Goal: Task Accomplishment & Management: Complete application form

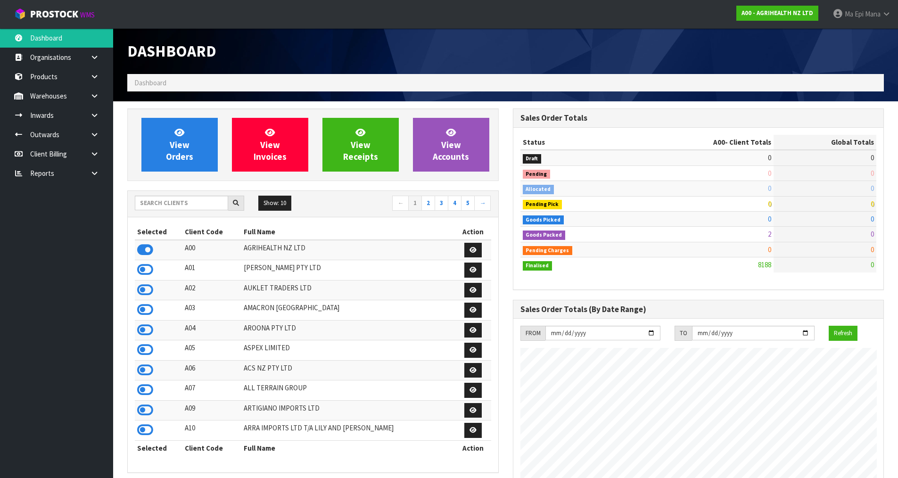
scroll to position [714, 385]
click at [93, 180] on link at bounding box center [98, 173] width 30 height 19
click at [87, 214] on link "CWL" at bounding box center [56, 212] width 113 height 19
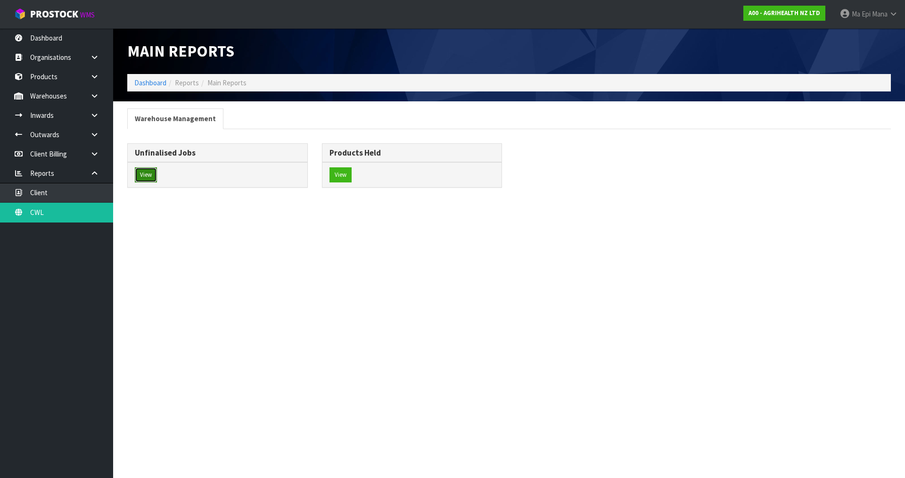
click at [151, 179] on button "View" at bounding box center [146, 174] width 22 height 15
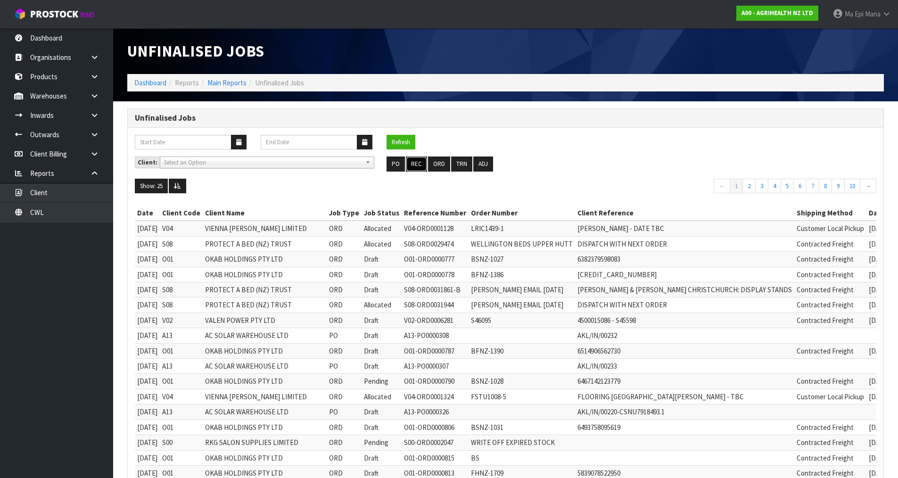
click at [418, 161] on button "REC" at bounding box center [416, 164] width 21 height 15
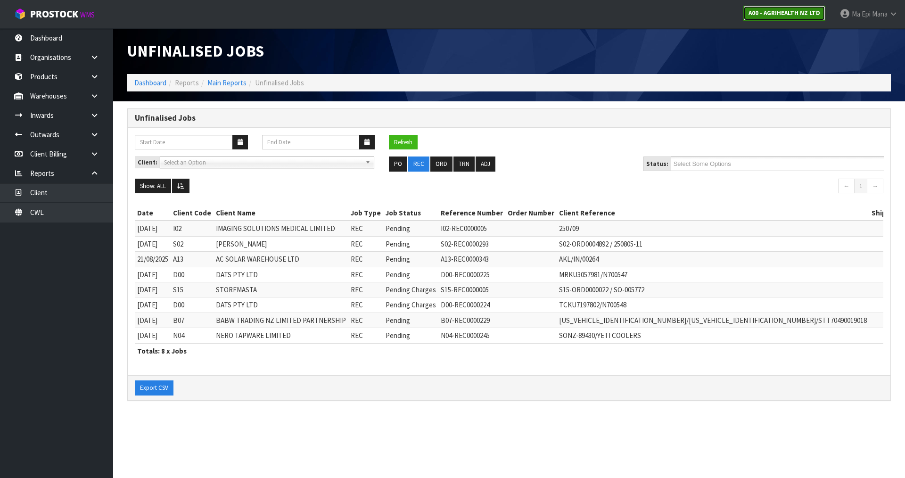
click at [794, 8] on link "A00 - AGRIHEALTH NZ LTD" at bounding box center [784, 13] width 82 height 15
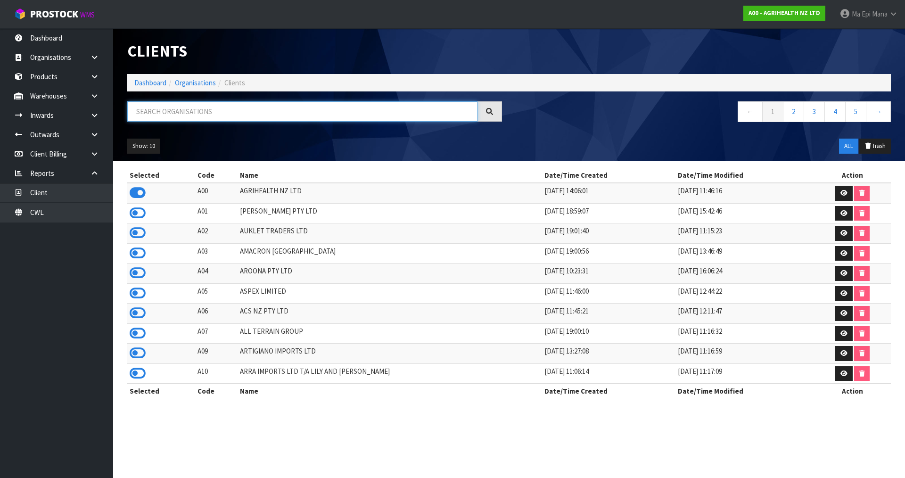
click at [314, 116] on input "text" at bounding box center [302, 111] width 350 height 20
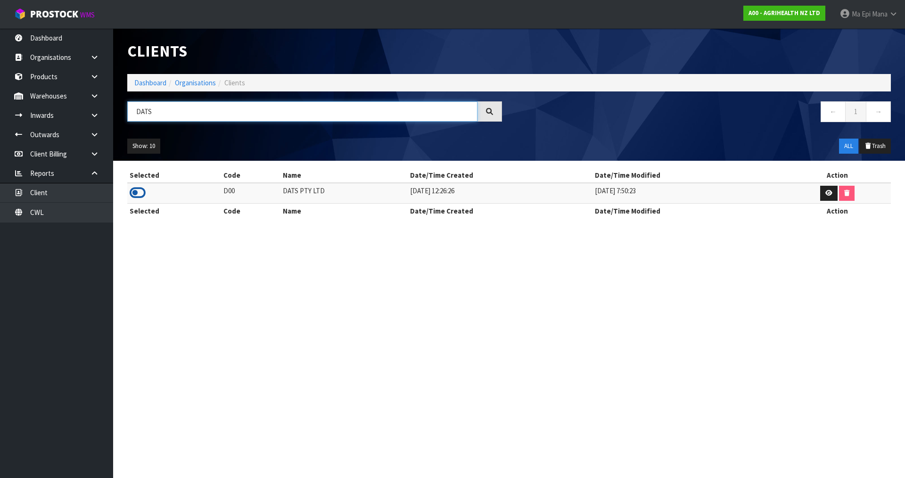
type input "DATS"
click at [137, 195] on icon at bounding box center [138, 193] width 16 height 14
click at [53, 81] on link "Products" at bounding box center [56, 76] width 113 height 19
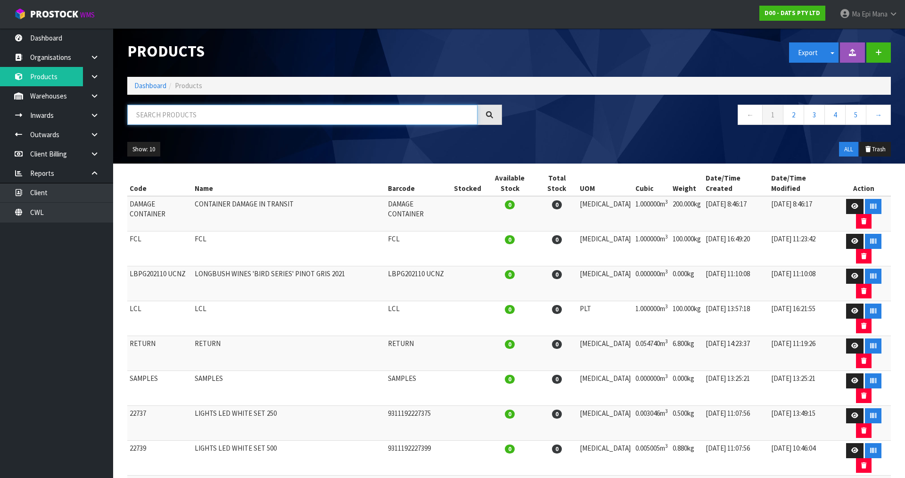
click at [150, 117] on input "text" at bounding box center [302, 115] width 350 height 20
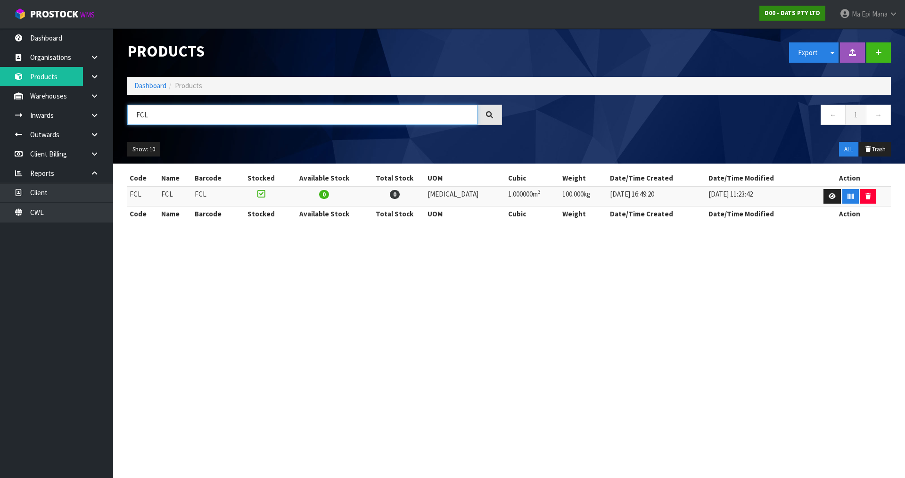
type input "FCL"
click at [774, 9] on strong "D00 - DATS PTY LTD" at bounding box center [793, 13] width 56 height 8
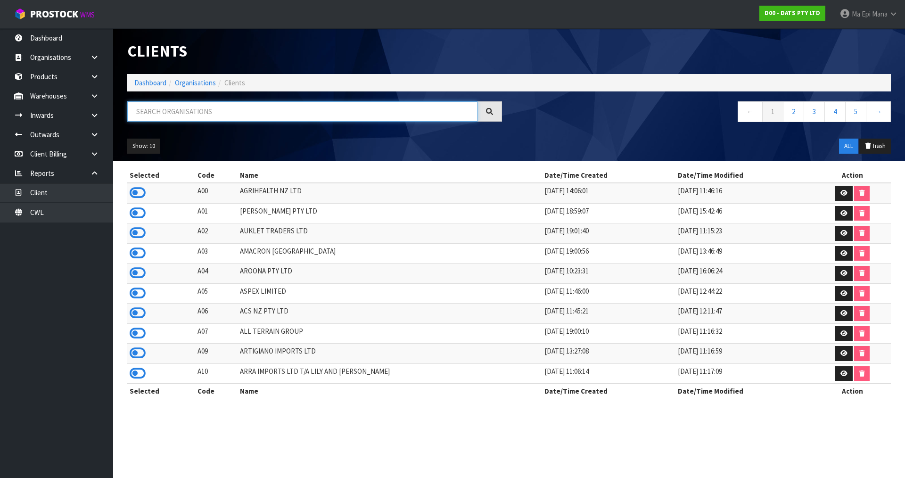
click at [233, 111] on input "text" at bounding box center [302, 111] width 350 height 20
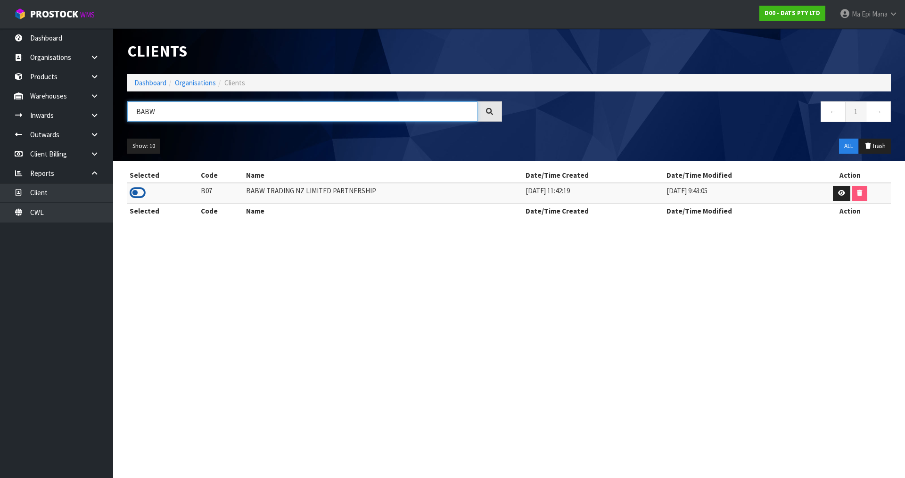
type input "BABW"
click at [132, 193] on icon at bounding box center [138, 193] width 16 height 14
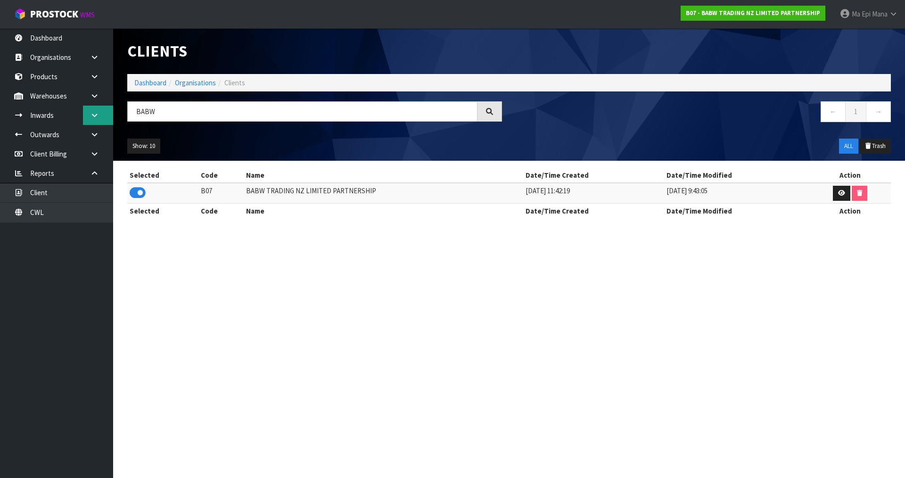
click at [96, 116] on icon at bounding box center [94, 115] width 9 height 7
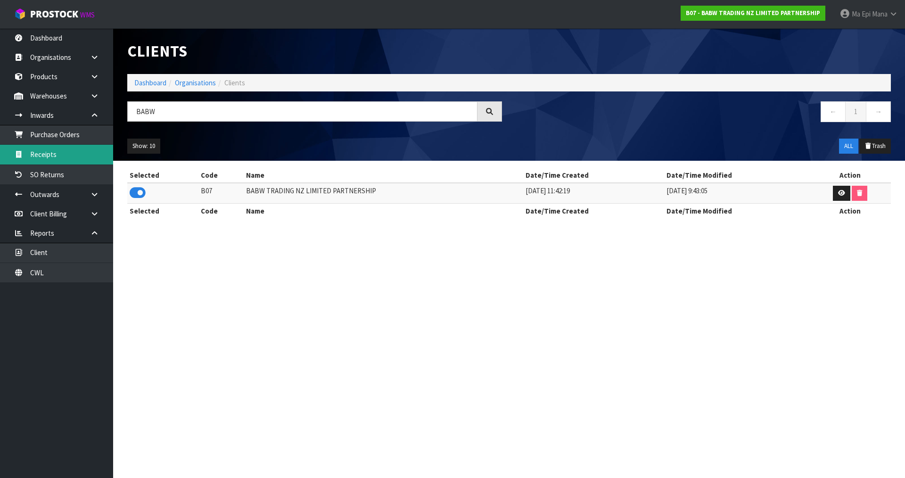
click at [78, 156] on link "Receipts" at bounding box center [56, 154] width 113 height 19
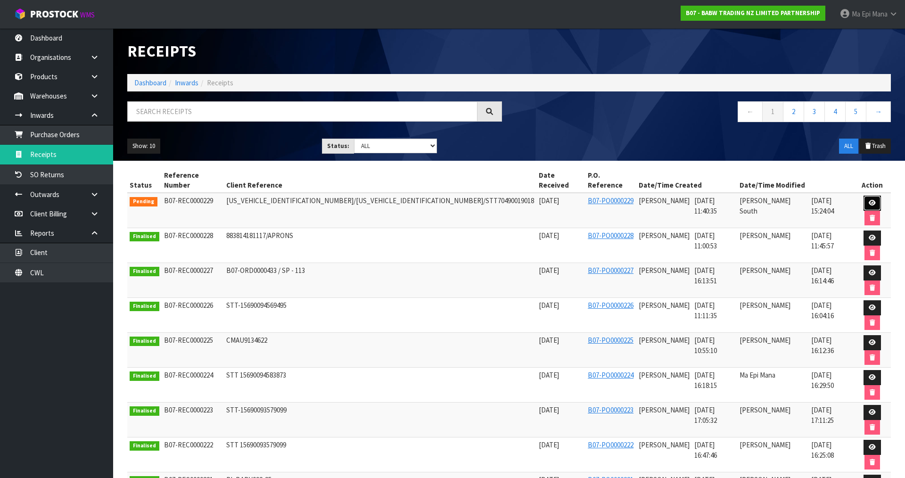
click at [864, 196] on link at bounding box center [872, 203] width 17 height 15
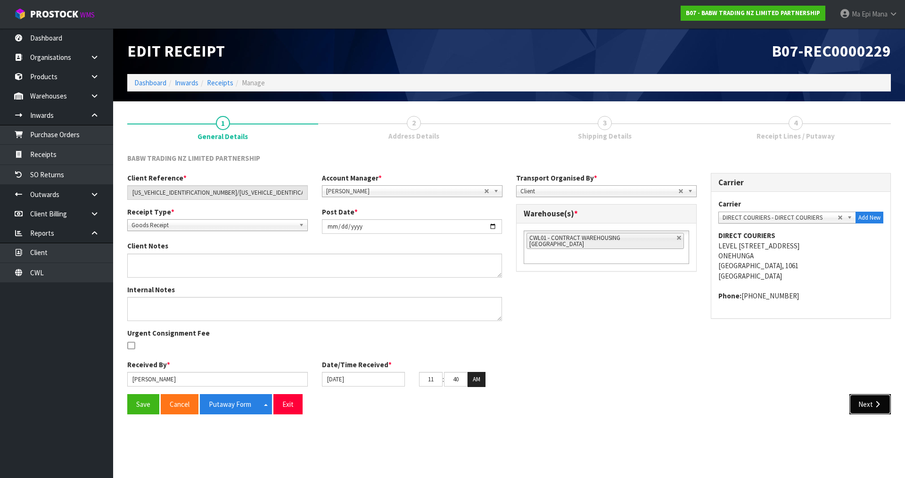
click at [869, 402] on button "Next" at bounding box center [870, 404] width 41 height 20
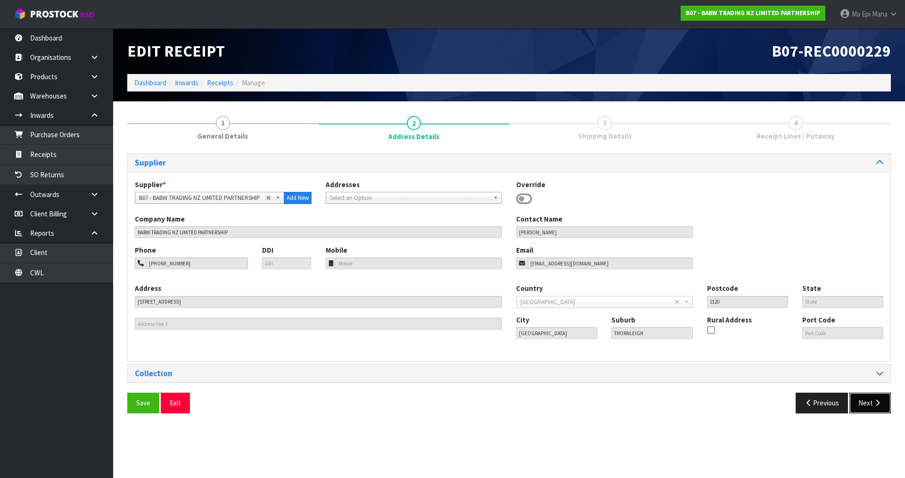
click at [866, 405] on button "Next" at bounding box center [870, 403] width 41 height 20
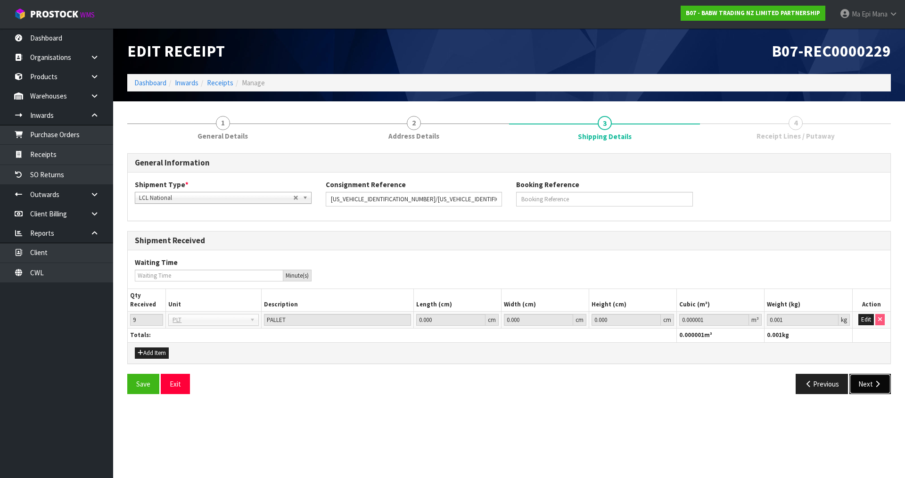
click at [875, 378] on button "Next" at bounding box center [870, 384] width 41 height 20
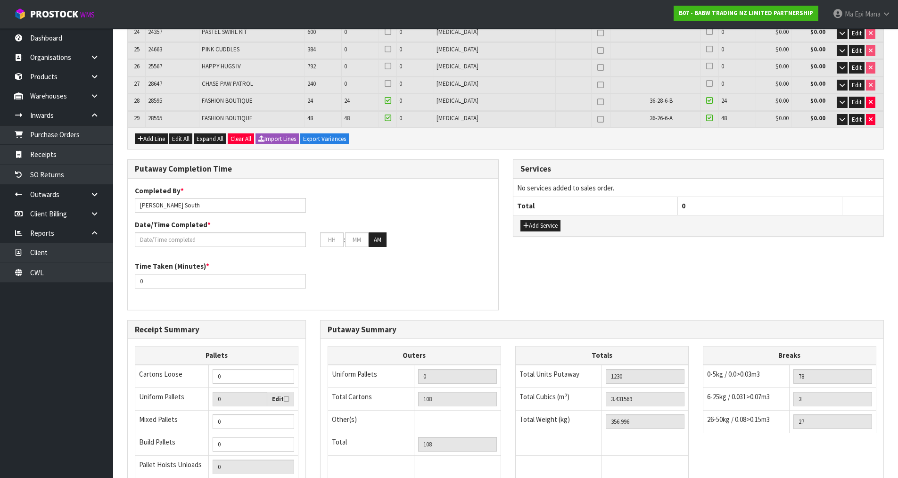
scroll to position [673, 0]
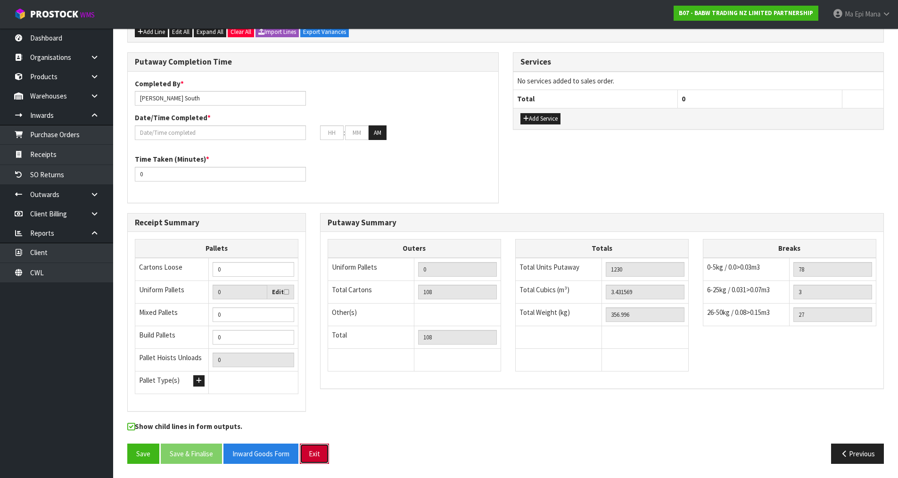
click at [329, 450] on button "Exit" at bounding box center [314, 454] width 29 height 20
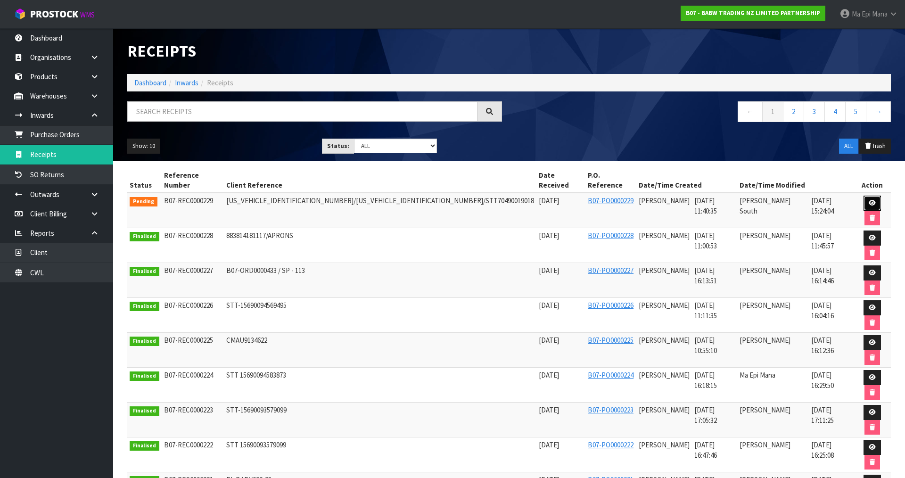
click at [869, 200] on icon at bounding box center [872, 203] width 7 height 6
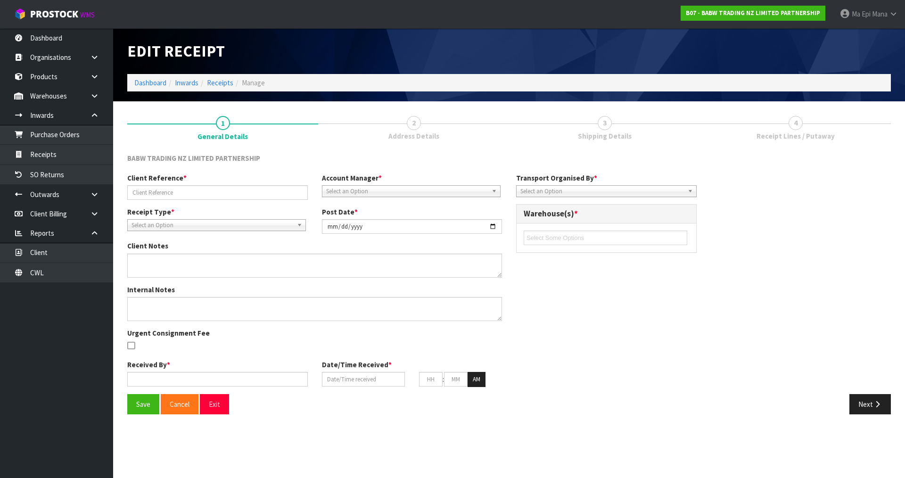
type input "[US_VEHICLE_IDENTIFICATION_NUMBER]/[US_VEHICLE_IDENTIFICATION_NUMBER]/STT704900…"
type input "[DATE]"
type input "[PERSON_NAME]"
type input "[DATE]"
type input "11"
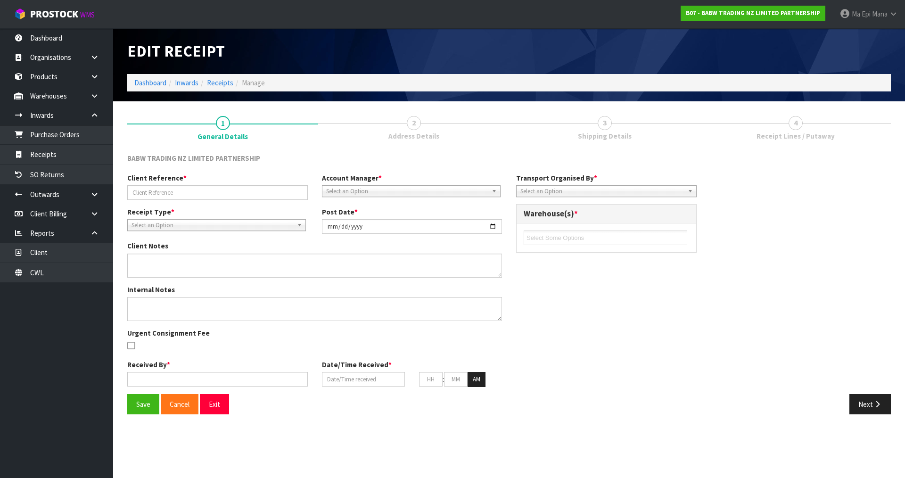
type input "40"
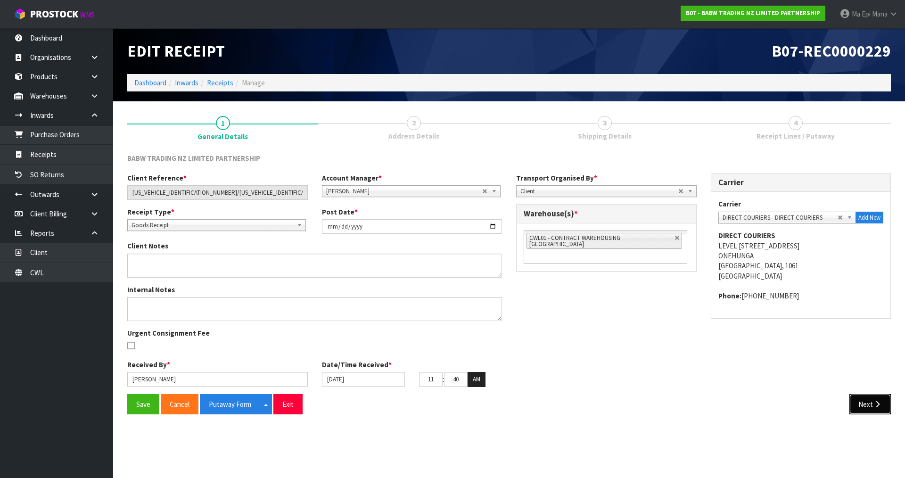
click at [866, 413] on button "Next" at bounding box center [870, 404] width 41 height 20
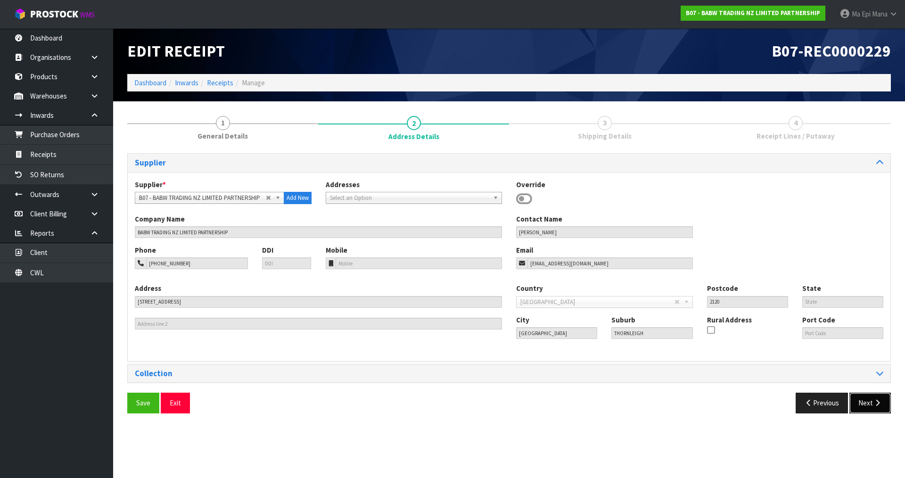
click at [868, 409] on button "Next" at bounding box center [870, 403] width 41 height 20
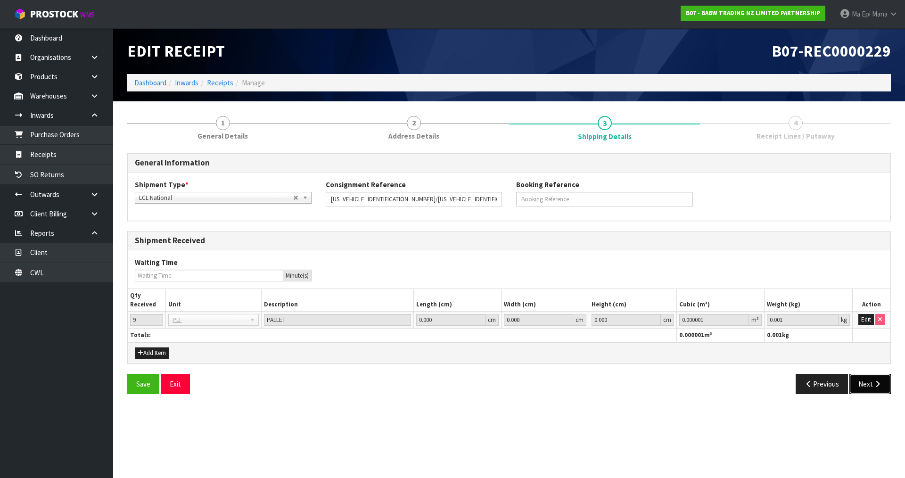
click at [875, 388] on button "Next" at bounding box center [870, 384] width 41 height 20
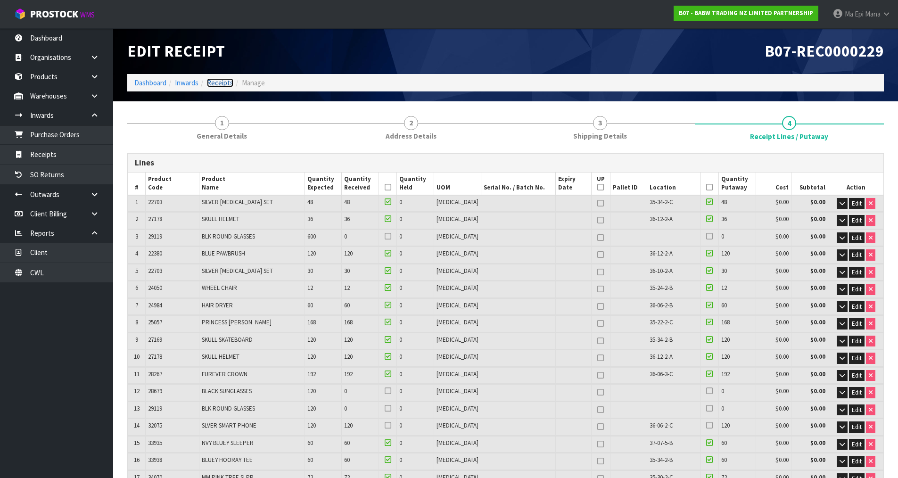
click at [229, 85] on link "Receipts" at bounding box center [220, 82] width 26 height 9
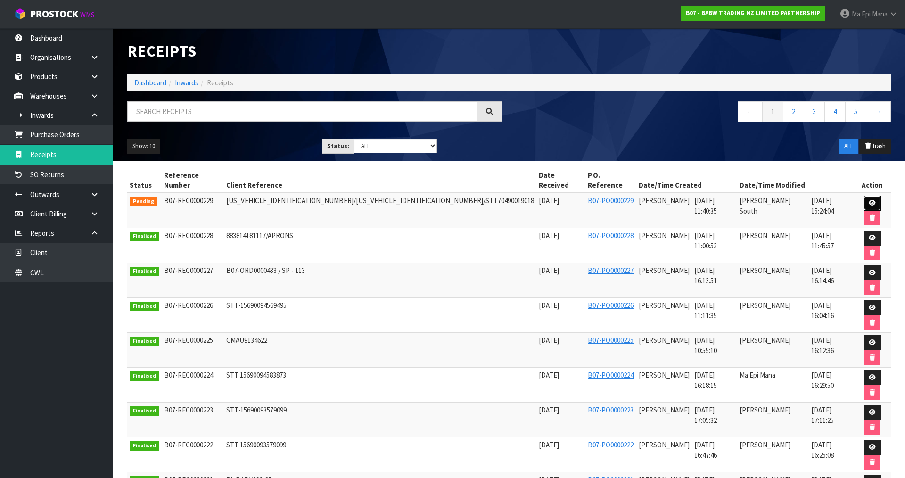
click at [869, 200] on icon at bounding box center [872, 203] width 7 height 6
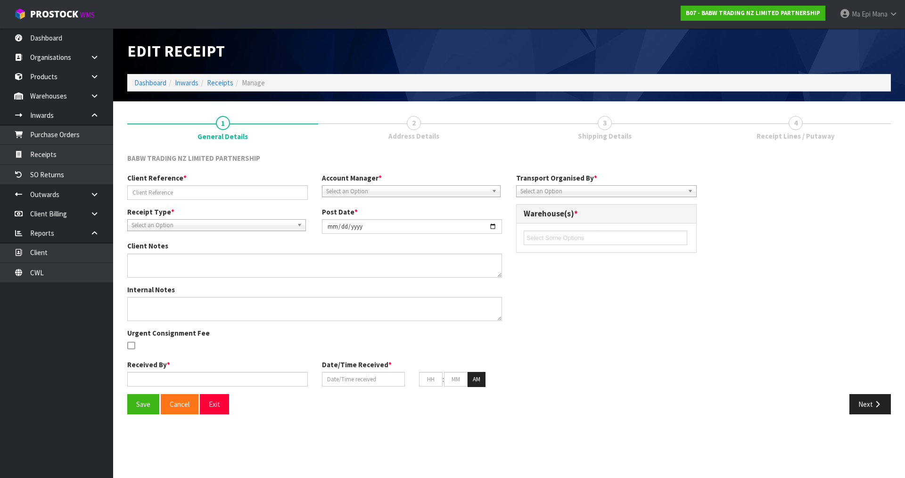
type input "[US_VEHICLE_IDENTIFICATION_NUMBER]/[US_VEHICLE_IDENTIFICATION_NUMBER]/STT704900…"
type input "[DATE]"
type input "[PERSON_NAME]"
type input "[DATE]"
type input "11"
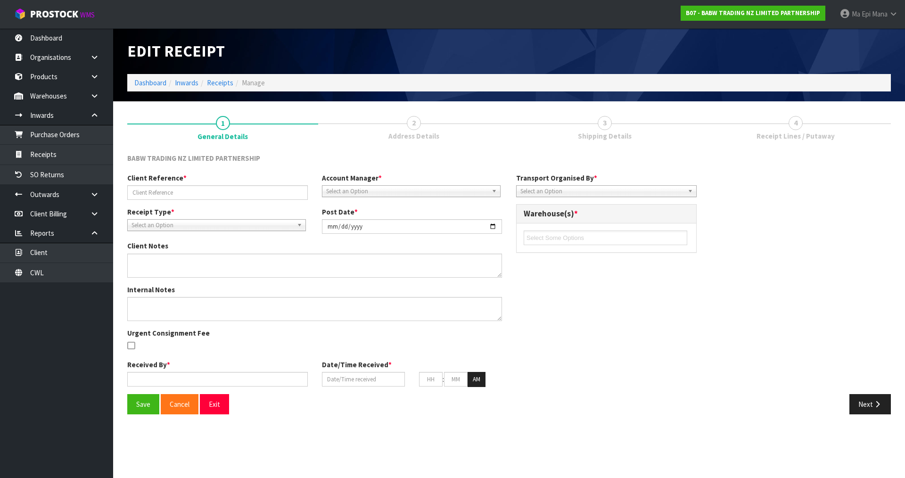
type input "40"
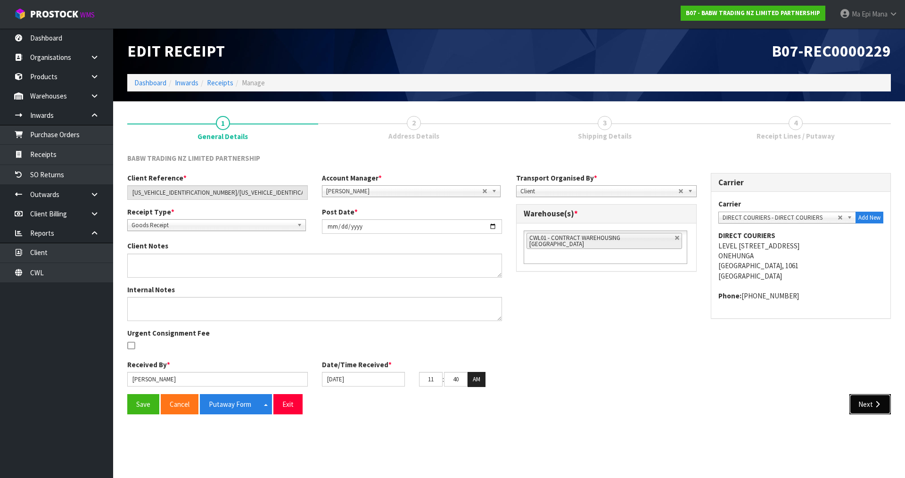
click at [862, 403] on button "Next" at bounding box center [870, 404] width 41 height 20
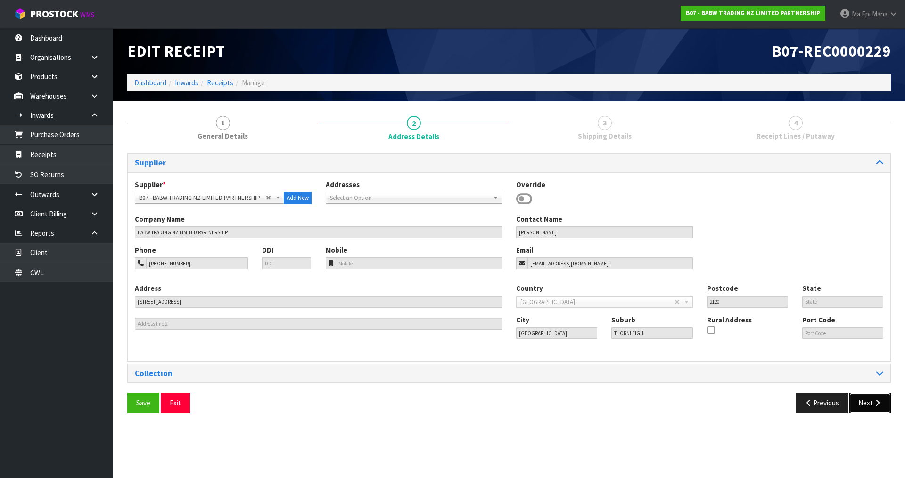
click at [866, 405] on button "Next" at bounding box center [870, 403] width 41 height 20
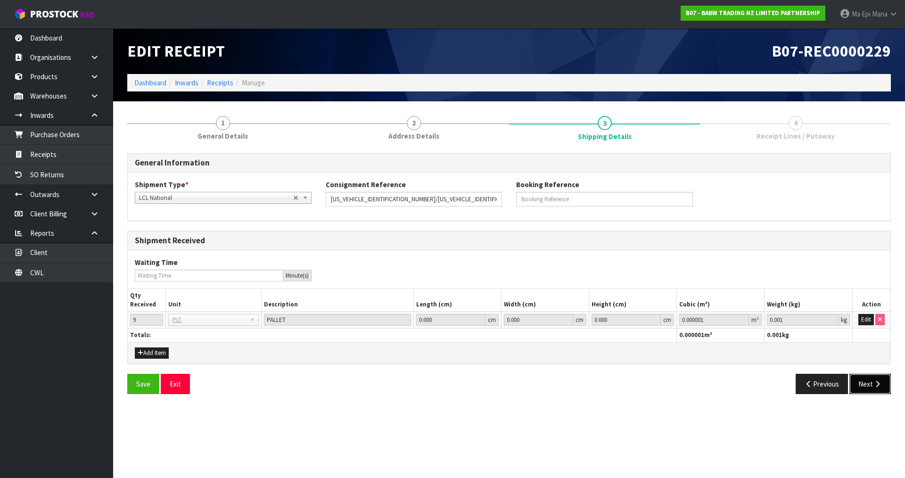
click at [874, 386] on icon "button" at bounding box center [877, 383] width 9 height 7
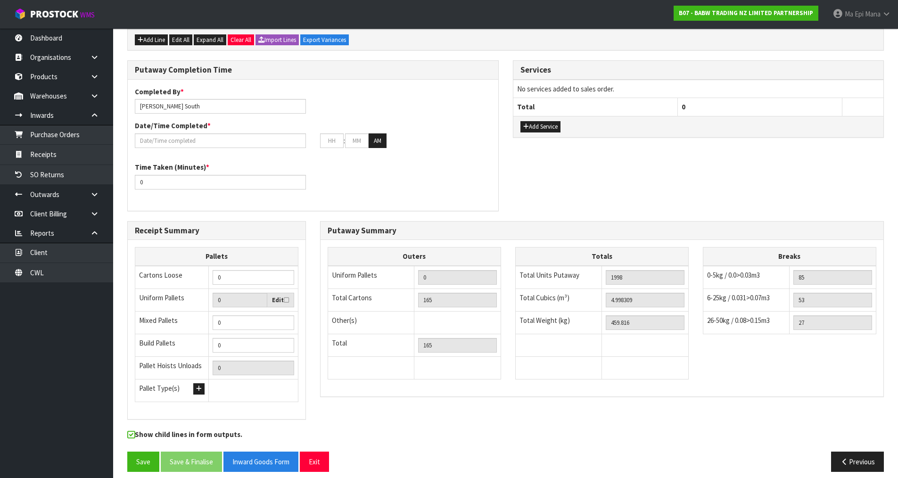
scroll to position [673, 0]
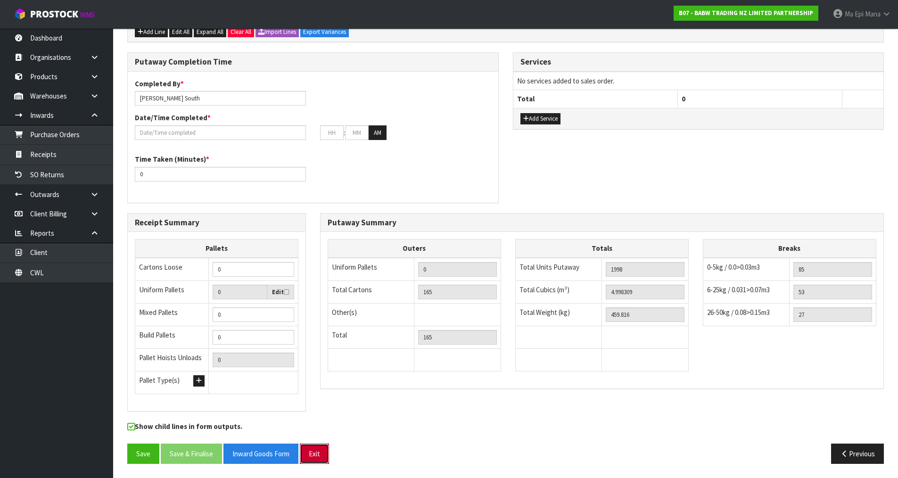
click at [322, 449] on button "Exit" at bounding box center [314, 454] width 29 height 20
